Goal: Task Accomplishment & Management: Manage account settings

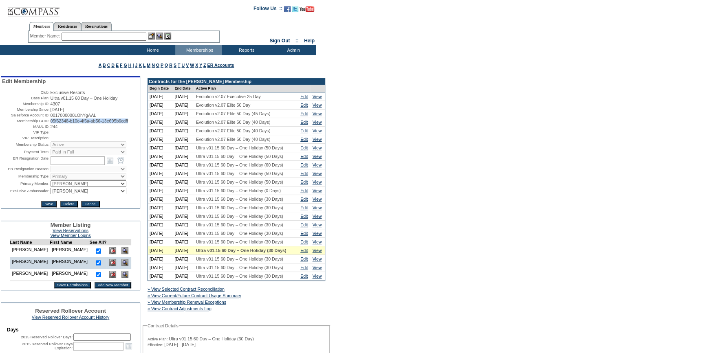
drag, startPoint x: 138, startPoint y: 123, endPoint x: 49, endPoint y: 125, distance: 88.8
click at [51, 123] on span "05f62348-b10c-4f6a-ab56-13e695b6cdff" at bounding box center [90, 121] width 78 height 5
copy span "05f62348-b10c-4f6a-ab56-13e695b6cdff"
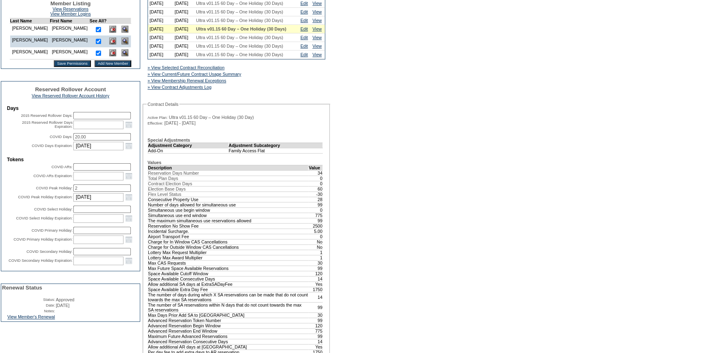
scroll to position [222, 0]
drag, startPoint x: 41, startPoint y: 328, endPoint x: 330, endPoint y: 294, distance: 290.4
click at [41, 319] on link "View Member's Renewal" at bounding box center [31, 316] width 48 height 5
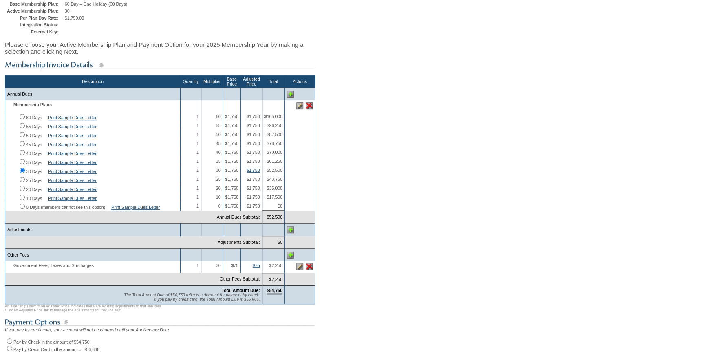
scroll to position [185, 0]
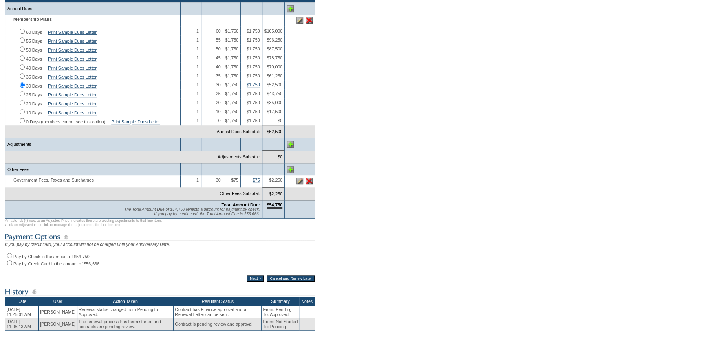
click at [10, 258] on input "Pay by Check in the amount of $54,750" at bounding box center [9, 255] width 5 height 5
radio input "true"
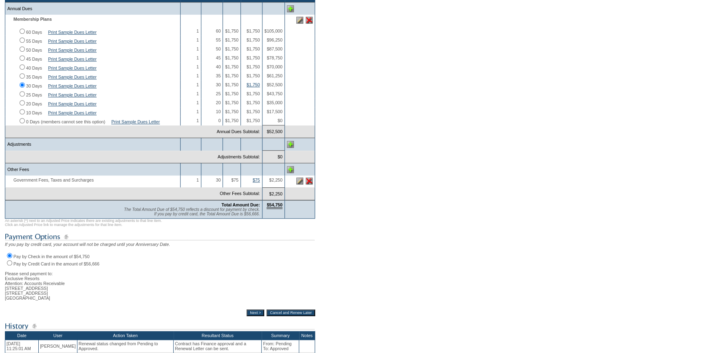
click at [251, 316] on input "Next >" at bounding box center [255, 313] width 18 height 7
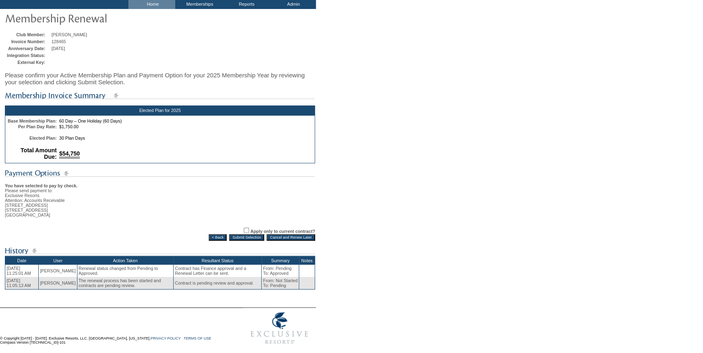
scroll to position [58, 0]
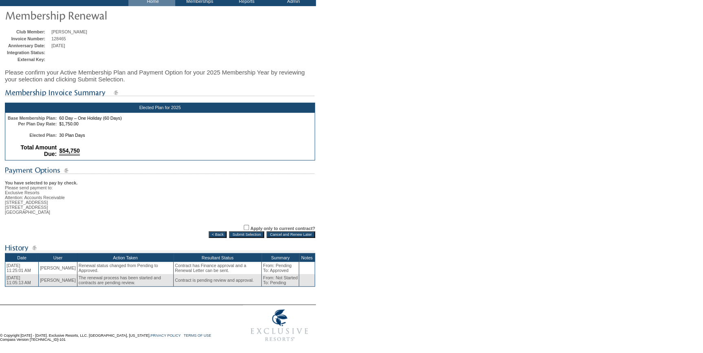
click at [242, 232] on input "Submit Selection" at bounding box center [246, 234] width 35 height 7
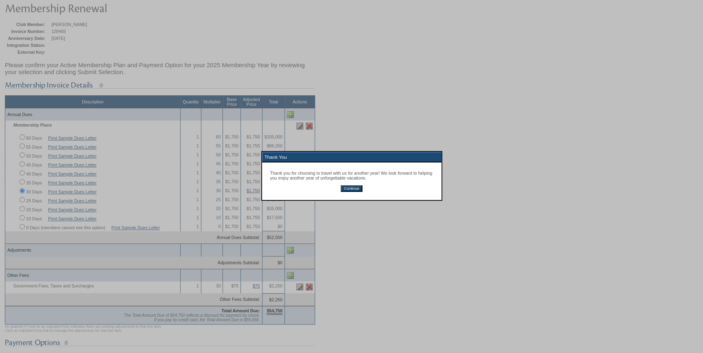
click at [358, 189] on input "Continue" at bounding box center [352, 188] width 22 height 7
